Goal: Task Accomplishment & Management: Manage account settings

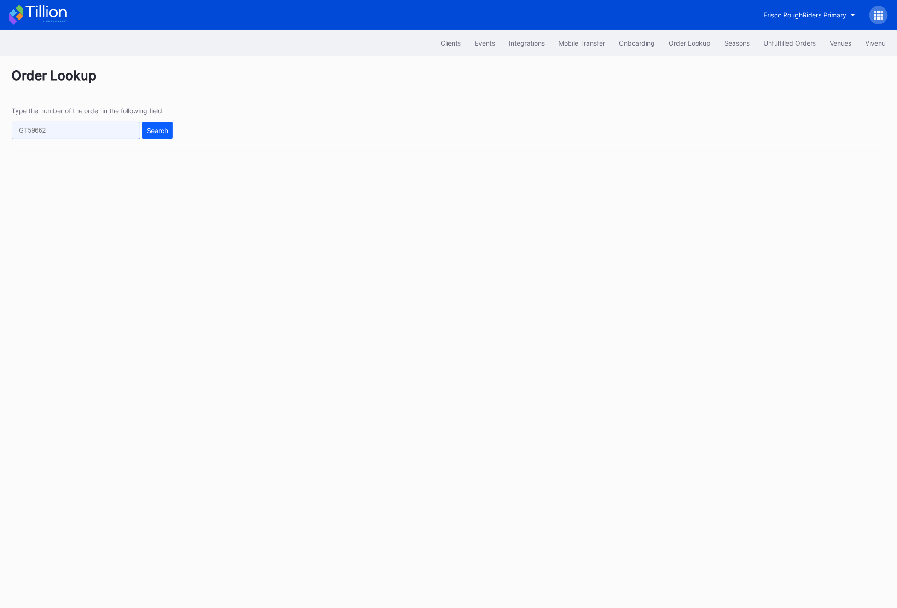
click at [79, 128] on input "text" at bounding box center [76, 129] width 128 height 17
paste input "75592343"
type input "75592343"
click at [145, 136] on button "Search" at bounding box center [157, 129] width 30 height 17
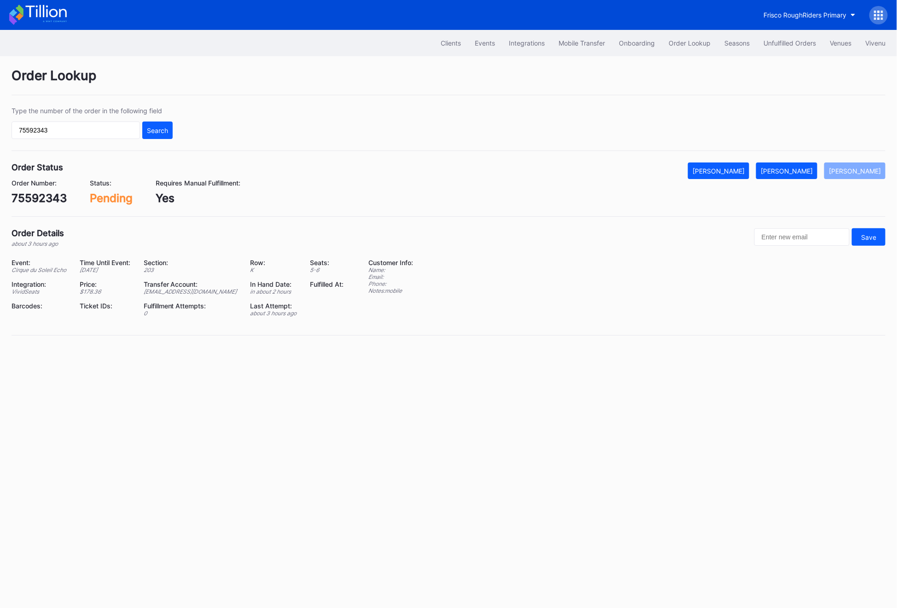
click at [168, 293] on div "[EMAIL_ADDRESS][DOMAIN_NAME]" at bounding box center [191, 291] width 95 height 7
copy div "[EMAIL_ADDRESS][DOMAIN_NAME]"
click at [799, 171] on div "[PERSON_NAME]" at bounding box center [786, 171] width 52 height 8
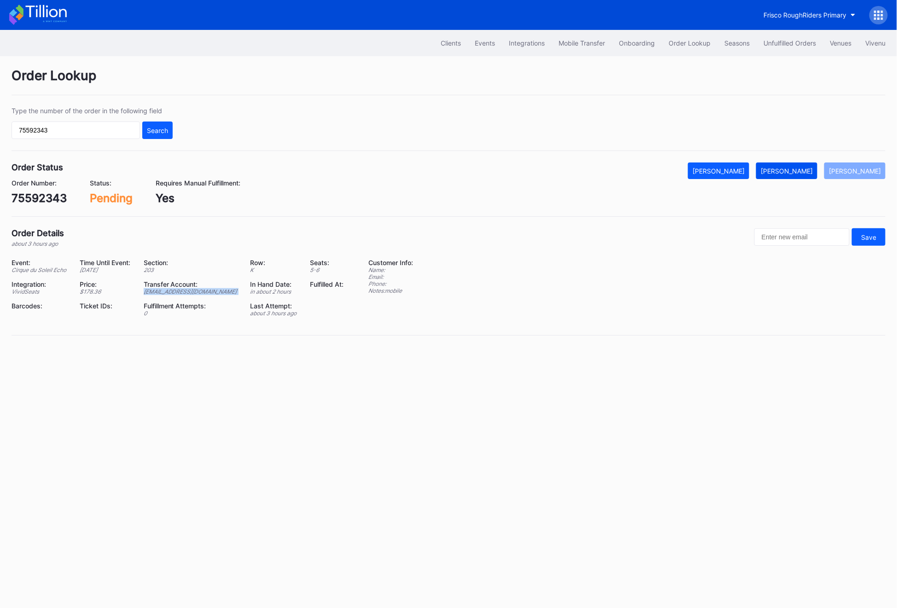
click at [799, 171] on div "[PERSON_NAME]" at bounding box center [786, 171] width 52 height 8
click at [768, 48] on button "Unfulfilled Orders" at bounding box center [789, 43] width 66 height 17
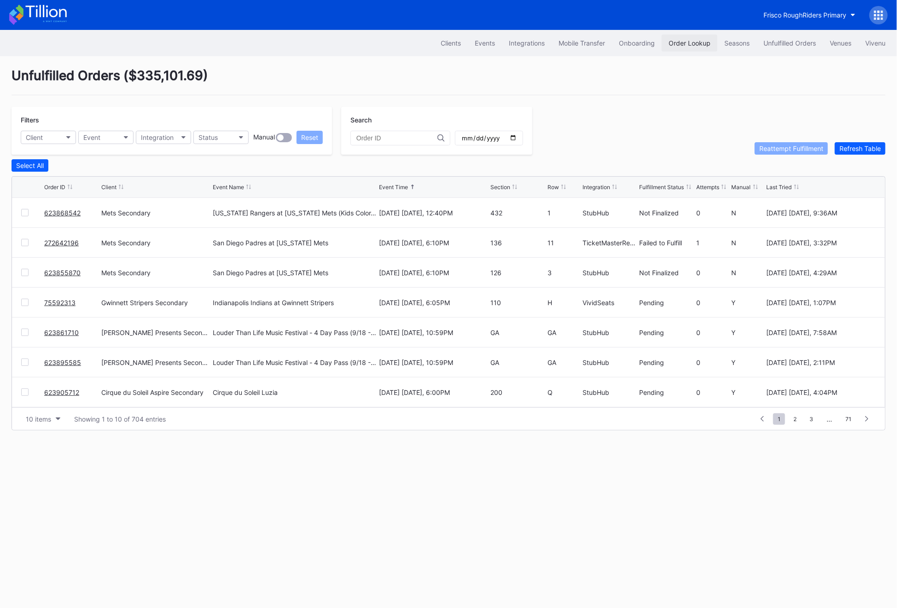
click at [683, 45] on div "Order Lookup" at bounding box center [689, 43] width 42 height 8
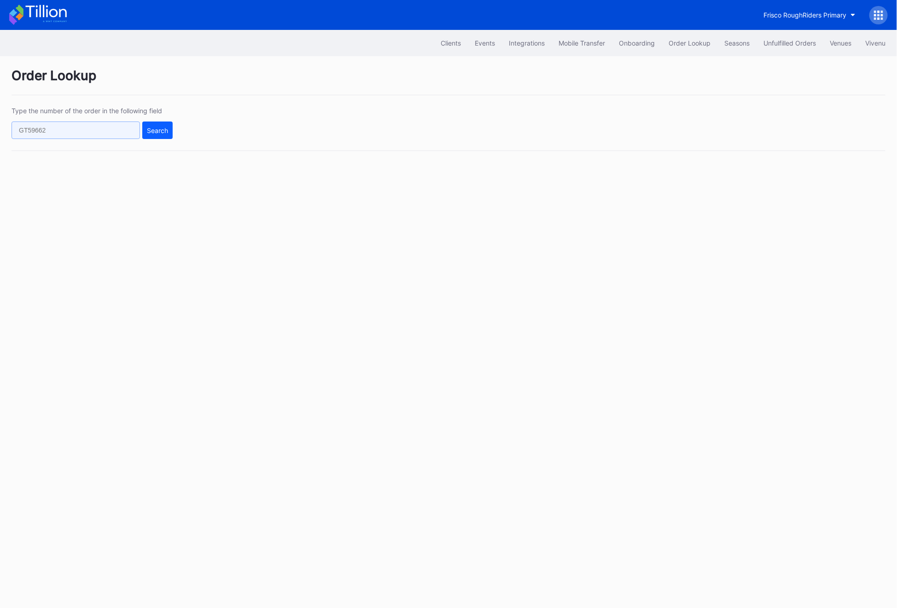
click at [76, 122] on input "text" at bounding box center [76, 129] width 128 height 17
paste input "75592343"
type input "75592343"
click at [151, 125] on button "Search" at bounding box center [157, 129] width 30 height 17
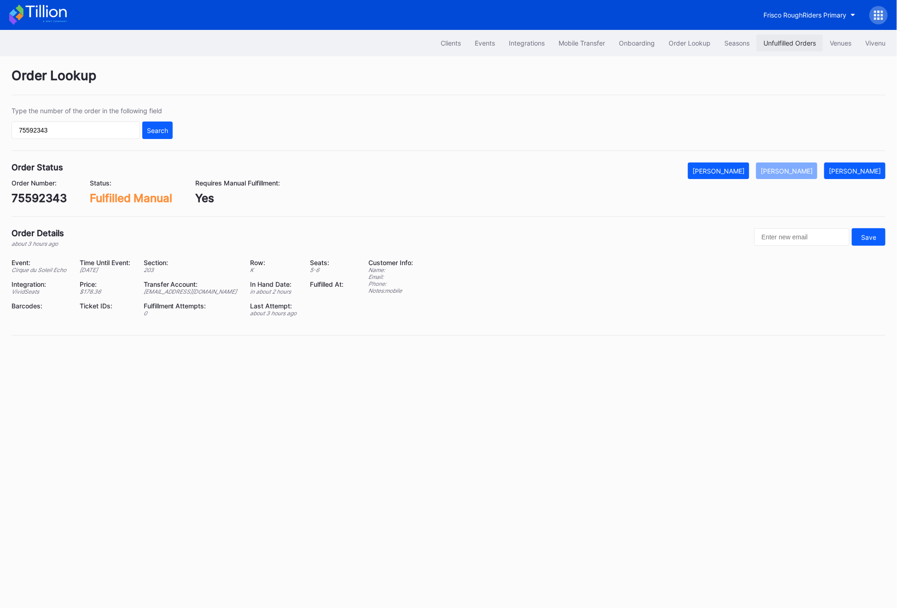
click at [790, 47] on button "Unfulfilled Orders" at bounding box center [789, 43] width 66 height 17
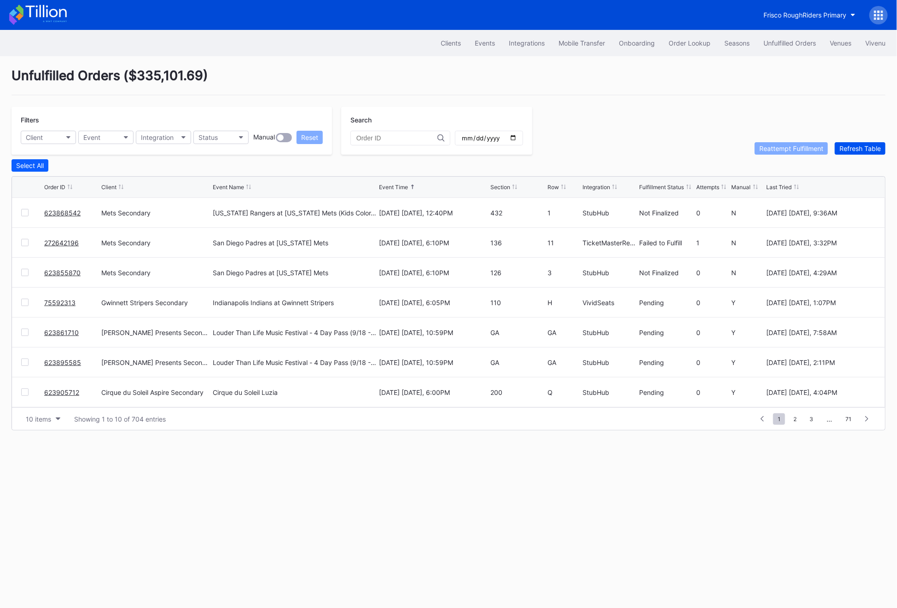
click at [849, 146] on div "Refresh Table" at bounding box center [859, 149] width 41 height 8
click at [66, 364] on link "75592313" at bounding box center [59, 363] width 31 height 8
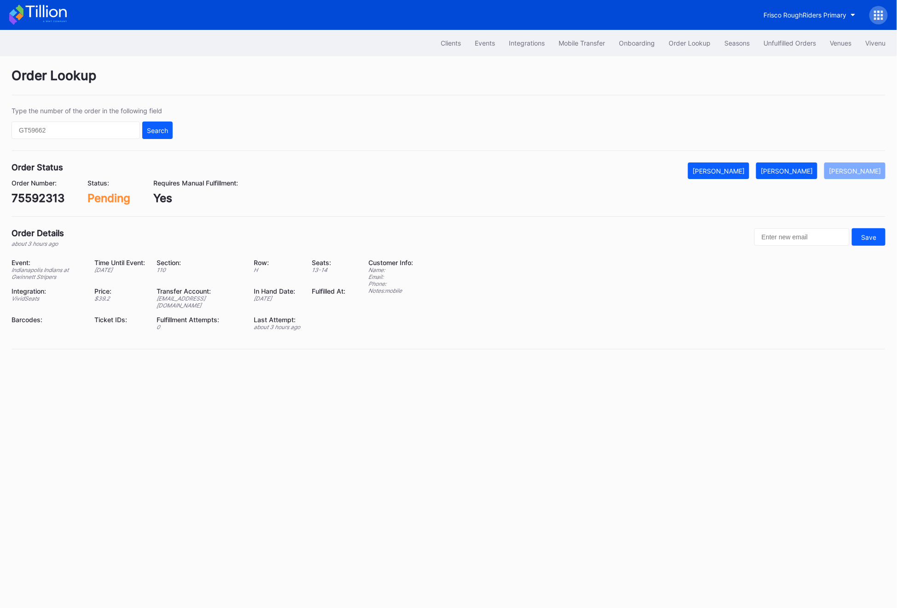
click at [35, 202] on div "75592313" at bounding box center [38, 197] width 53 height 13
copy div "75592313"
click at [799, 173] on div "[PERSON_NAME]" at bounding box center [786, 171] width 52 height 8
